Goal: Task Accomplishment & Management: Manage account settings

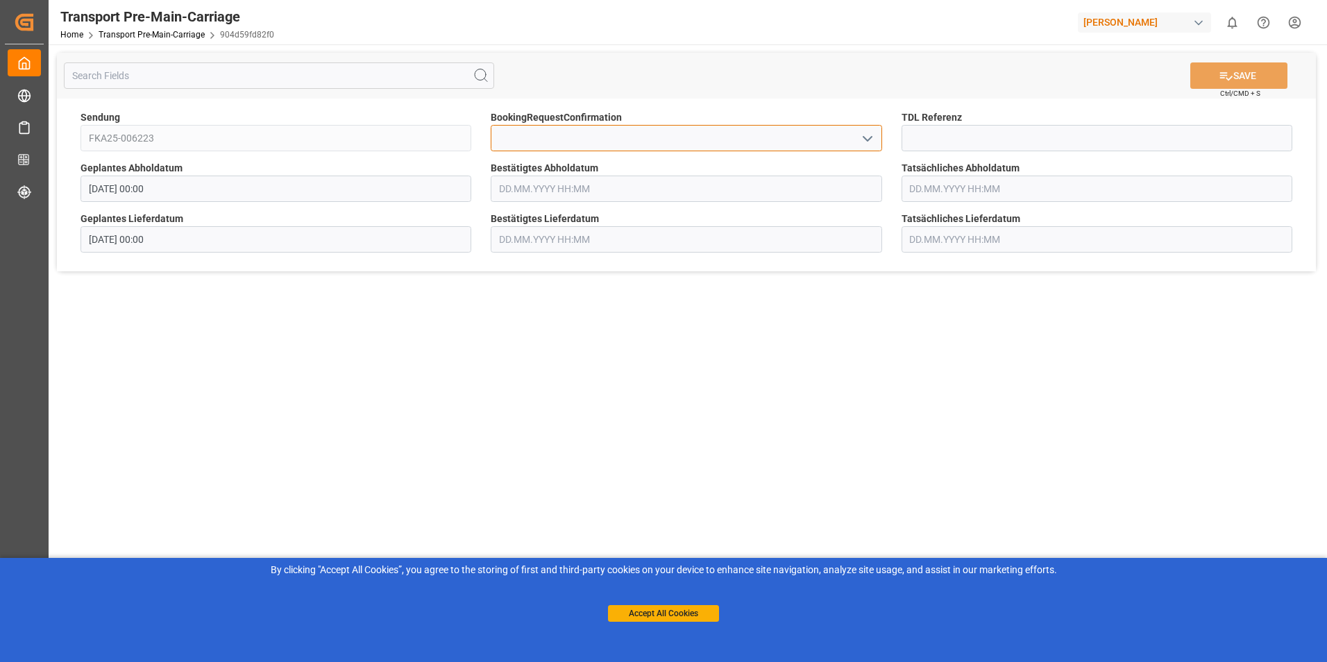
click at [746, 138] on input at bounding box center [686, 138] width 391 height 26
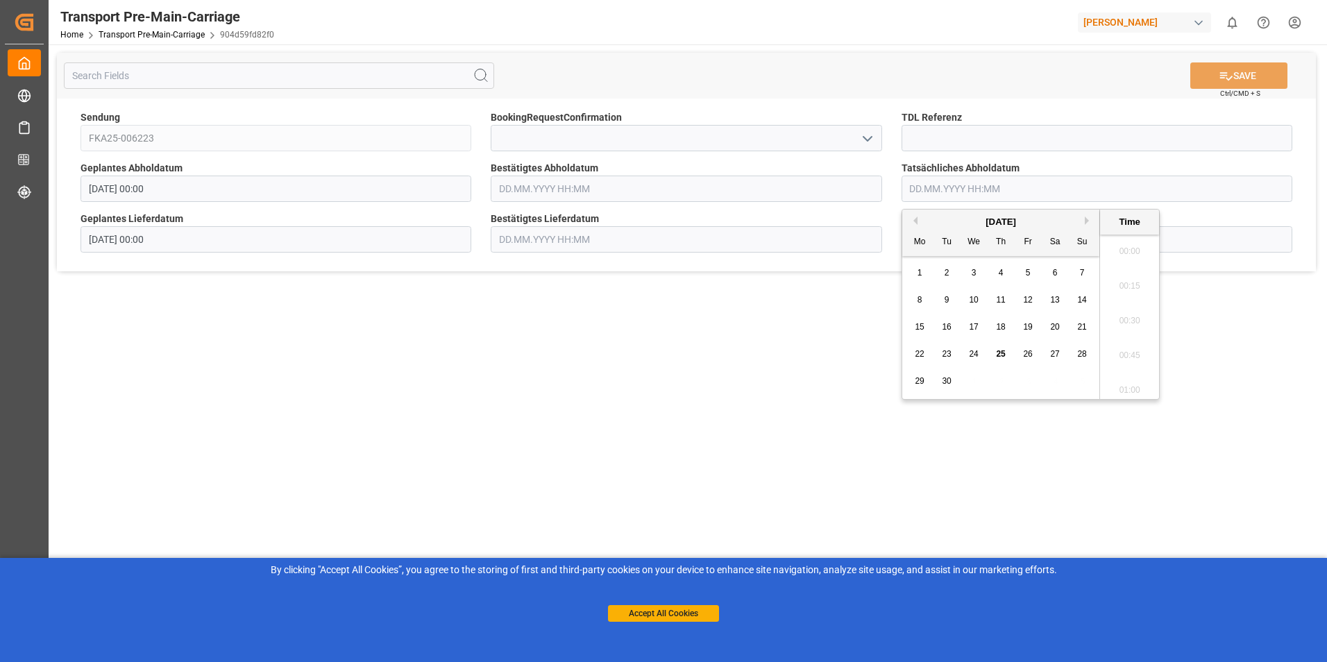
click at [1035, 190] on input "text" at bounding box center [1097, 189] width 391 height 26
click at [589, 192] on input "text" at bounding box center [686, 189] width 391 height 26
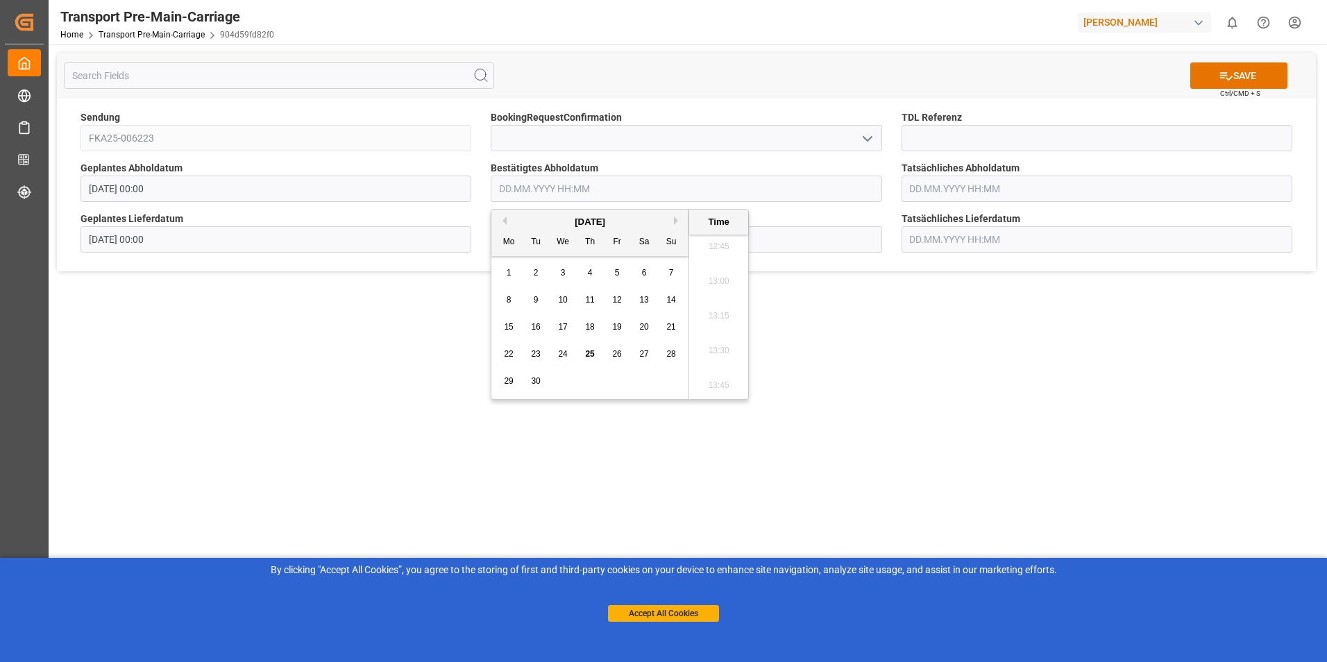
click at [509, 381] on span "29" at bounding box center [508, 381] width 9 height 10
type input "[DATE] 00:00"
click at [749, 240] on div "Previous Month Next Month [DATE] Mo Tu We Th Fr Sa Su 1 2 3 4 5 6 7 8 9 10 11 1…" at bounding box center [620, 304] width 258 height 191
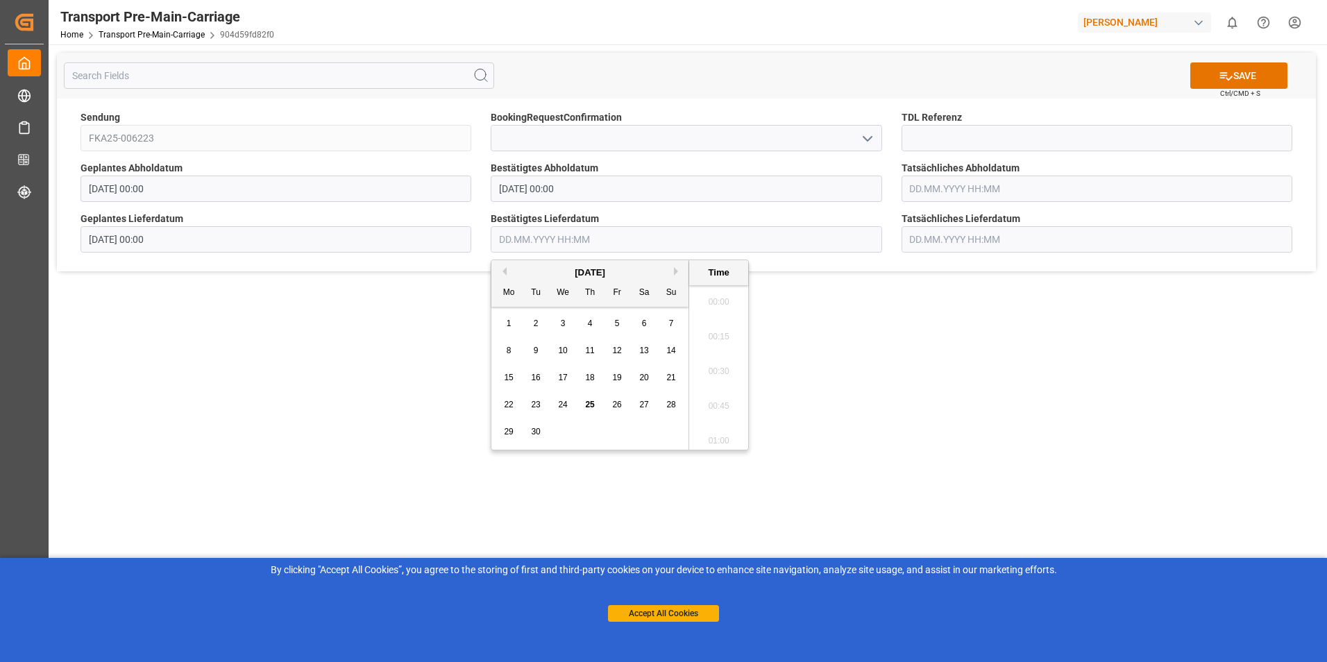
click at [775, 241] on input "text" at bounding box center [686, 239] width 391 height 26
click at [675, 274] on button "Next Month" at bounding box center [678, 271] width 8 height 8
click at [562, 320] on span "1" at bounding box center [563, 324] width 5 height 10
type input "[DATE] 00:00"
click at [1242, 70] on button "SAVE" at bounding box center [1239, 75] width 97 height 26
